Goal: Use online tool/utility

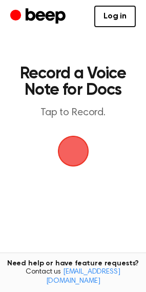
click at [73, 152] on span "button" at bounding box center [73, 151] width 29 height 29
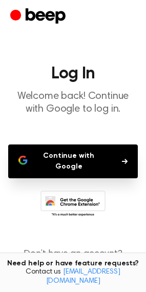
click at [68, 161] on button "Continue with Google" at bounding box center [73, 162] width 130 height 34
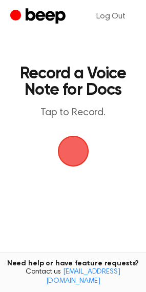
click at [72, 146] on span "button" at bounding box center [73, 151] width 29 height 29
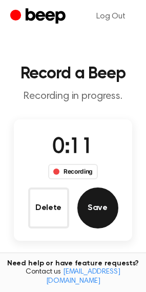
click at [103, 209] on button "Save" at bounding box center [97, 208] width 41 height 41
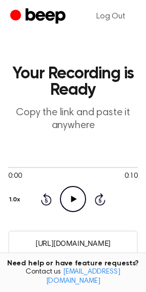
click at [75, 193] on icon "Play Audio" at bounding box center [73, 199] width 26 height 26
